Goal: Transaction & Acquisition: Purchase product/service

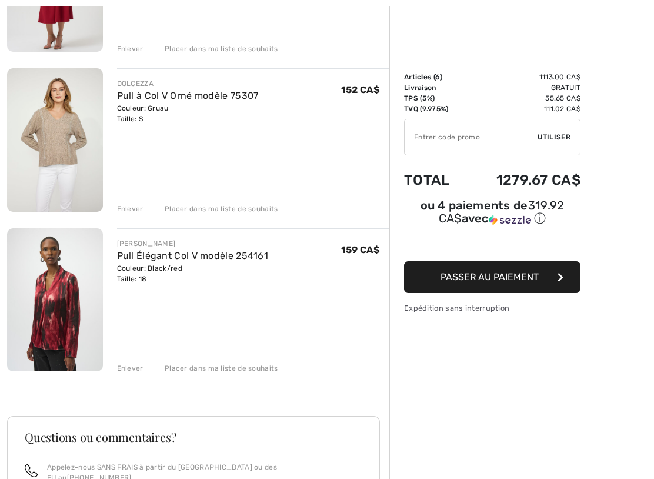
scroll to position [727, 0]
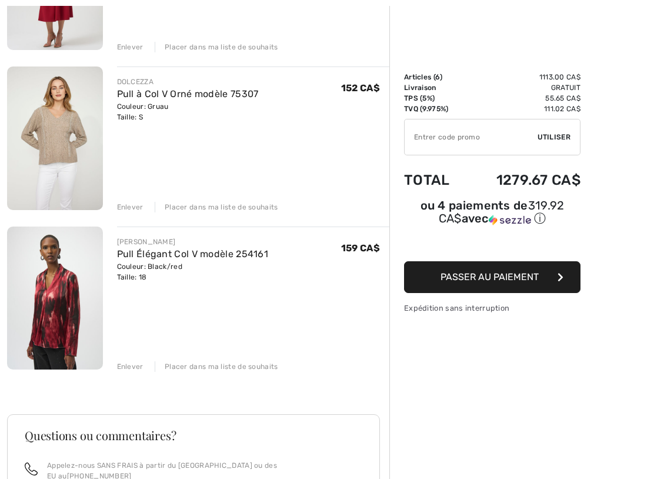
click at [175, 258] on link "Pull Élégant Col V modèle 254161" at bounding box center [193, 253] width 152 height 11
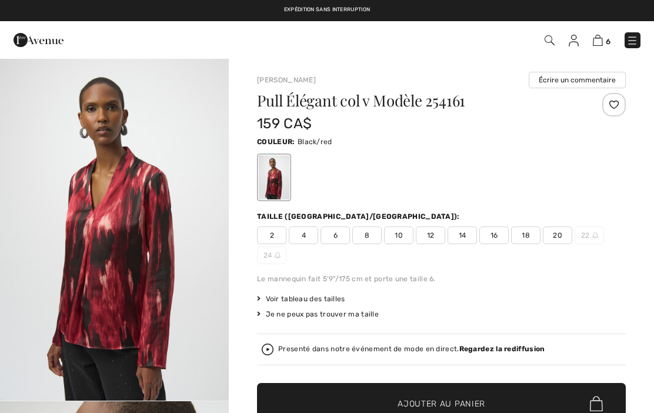
checkbox input "true"
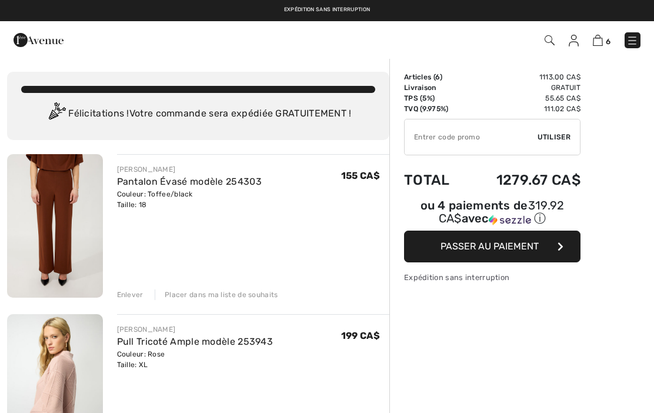
scroll to position [760, 0]
